Goal: Feedback & Contribution: Submit feedback/report problem

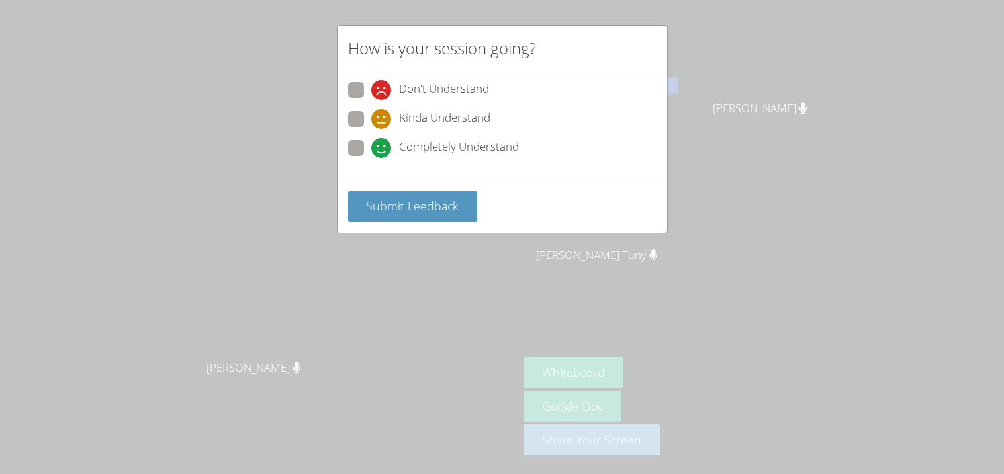
click at [371, 158] on span at bounding box center [371, 158] width 0 height 0
click at [371, 140] on input "Completely Understand" at bounding box center [376, 145] width 11 height 11
radio input "true"
click at [408, 218] on button "Submit Feedback" at bounding box center [413, 206] width 130 height 31
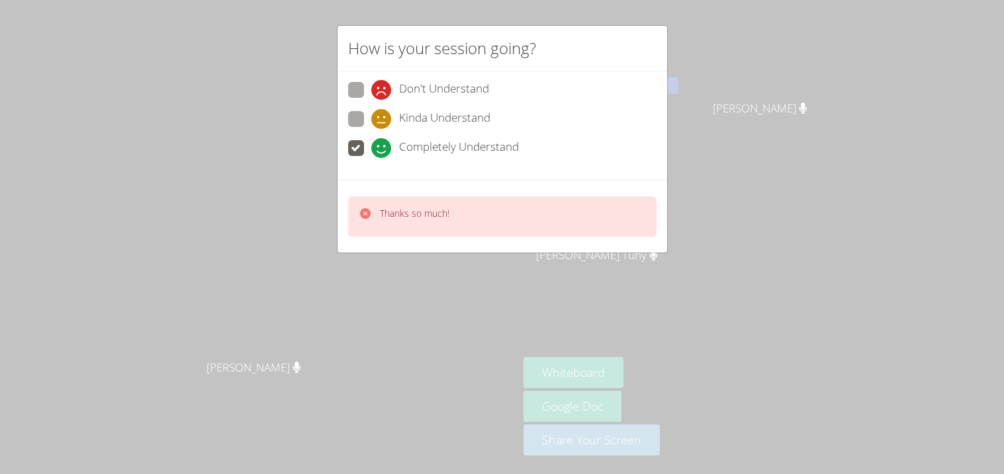
click at [407, 214] on p "Thanks so much!" at bounding box center [414, 213] width 69 height 13
click at [406, 213] on p "Thanks so much!" at bounding box center [414, 213] width 69 height 13
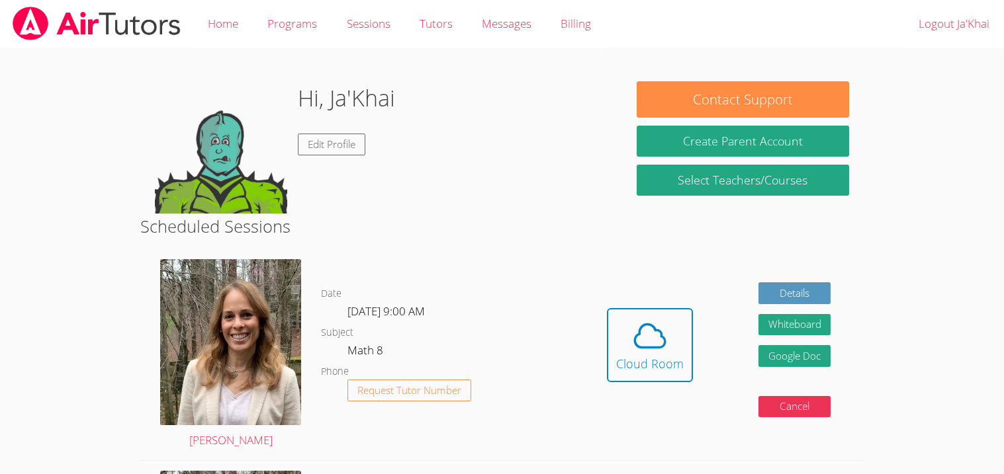
click at [437, 25] on link "Tutors" at bounding box center [436, 24] width 62 height 48
